Goal: Transaction & Acquisition: Purchase product/service

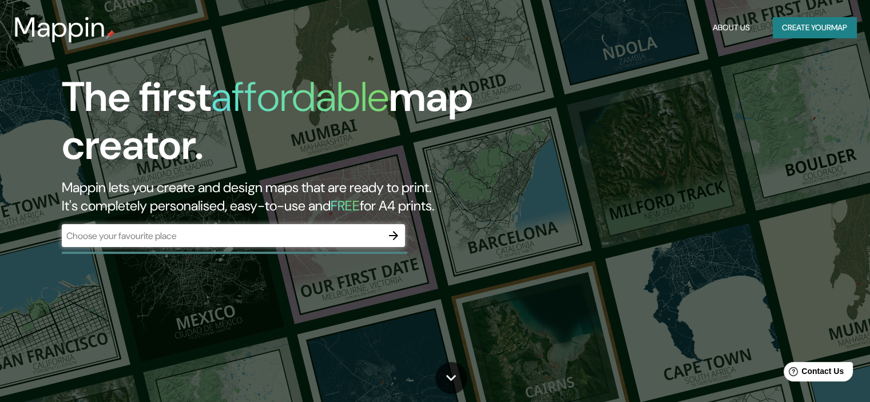
click at [242, 241] on input "text" at bounding box center [222, 235] width 320 height 13
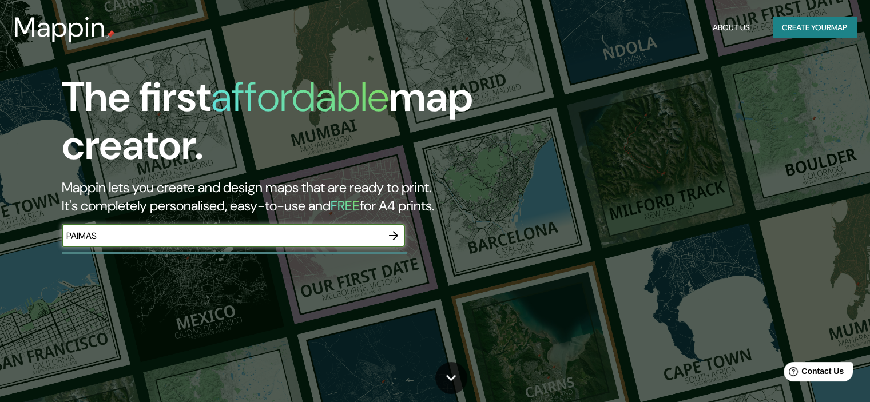
type input "PAIMAS"
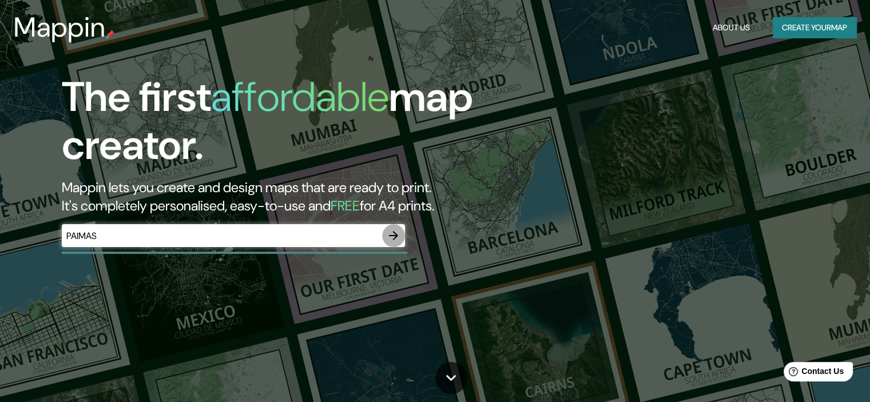
click at [403, 232] on button "button" at bounding box center [393, 235] width 23 height 23
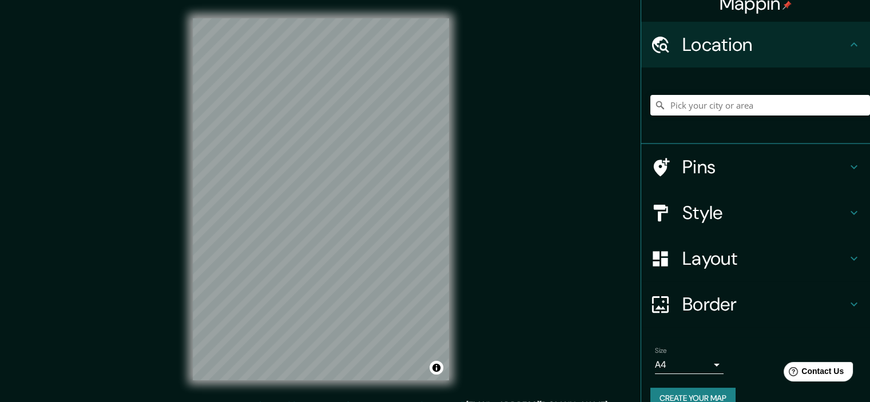
scroll to position [34, 0]
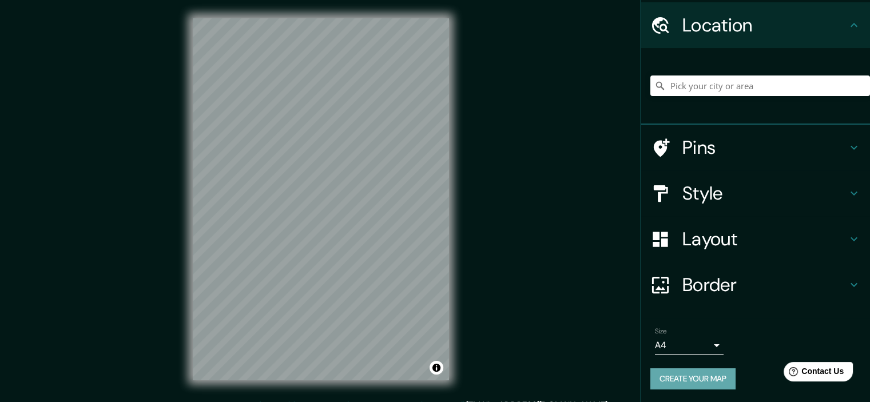
click at [717, 376] on button "Create your map" at bounding box center [692, 378] width 85 height 21
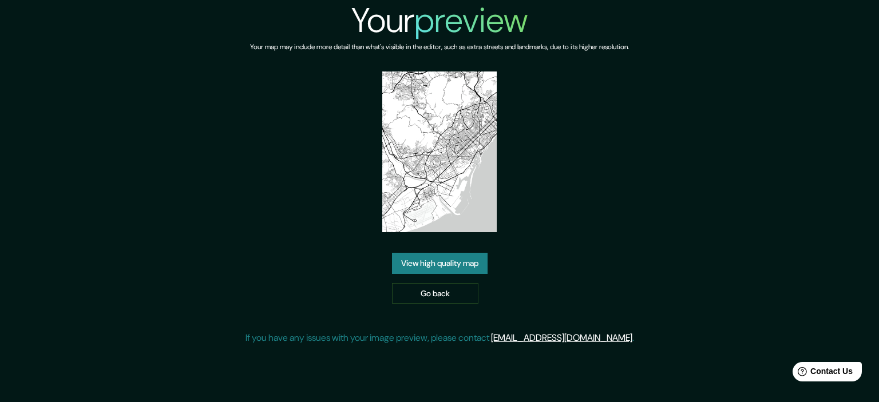
click at [348, 158] on div "Your preview Your map may include more detail than what's visible in the editor…" at bounding box center [439, 177] width 388 height 354
click at [439, 143] on img at bounding box center [439, 152] width 114 height 161
click at [437, 197] on img at bounding box center [439, 152] width 114 height 161
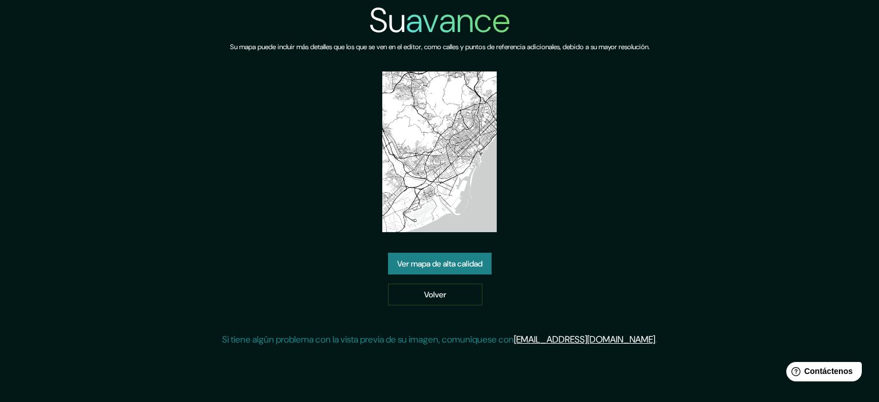
click at [478, 263] on font "Ver mapa de alta calidad" at bounding box center [439, 264] width 85 height 10
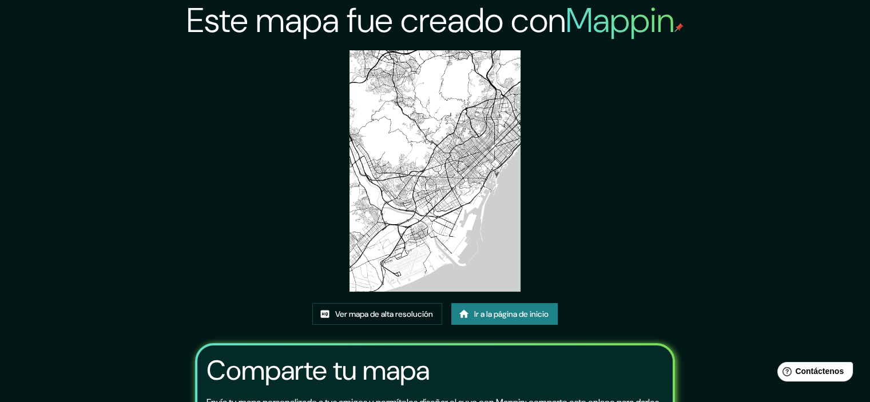
click at [465, 212] on img at bounding box center [435, 170] width 170 height 241
